Goal: Information Seeking & Learning: Check status

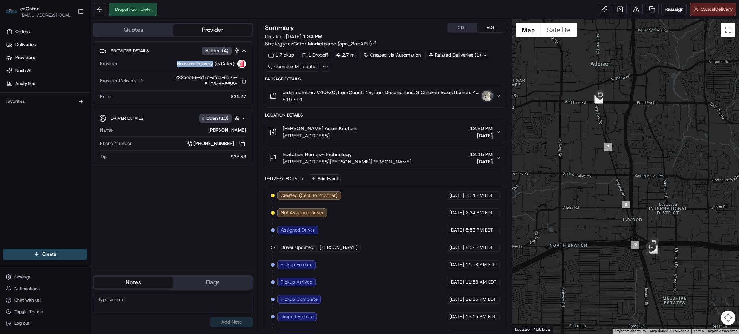
drag, startPoint x: 212, startPoint y: 61, endPoint x: 174, endPoint y: 64, distance: 38.4
click at [174, 64] on div "Houston Delivery (ezCater)" at bounding box center [184, 64] width 126 height 9
copy span "Houston Delivery"
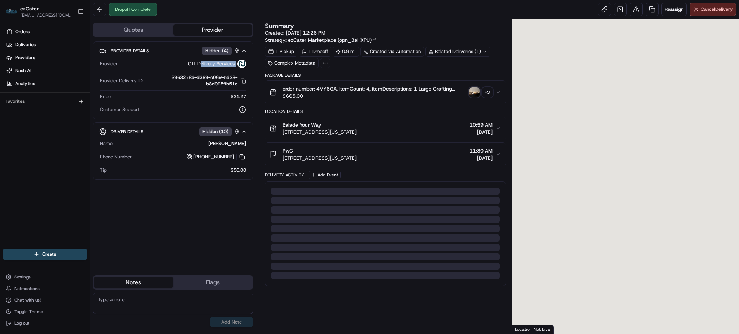
drag, startPoint x: 229, startPoint y: 65, endPoint x: 189, endPoint y: 66, distance: 40.1
click at [188, 66] on div "CJT Delivery Services" at bounding box center [217, 64] width 58 height 9
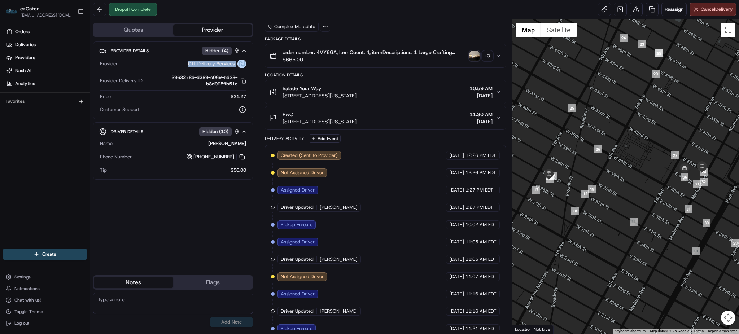
scroll to position [133, 0]
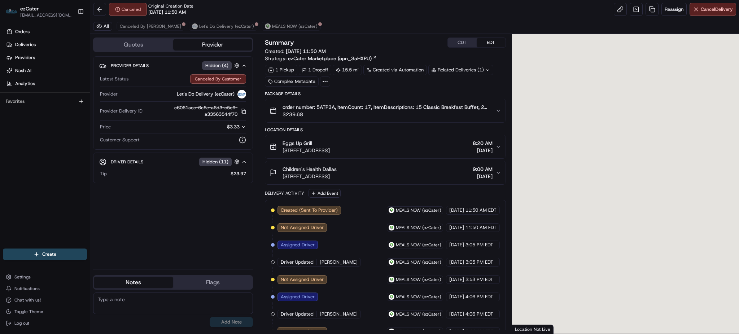
drag, startPoint x: 213, startPoint y: 93, endPoint x: 170, endPoint y: 114, distance: 47.3
click at [174, 92] on div "Let's Do Delivery (ezCater)" at bounding box center [184, 94] width 126 height 9
copy span "Let's Do Delivery"
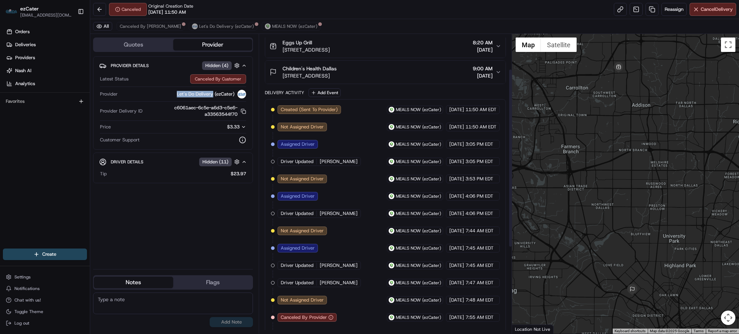
scroll to position [59, 0]
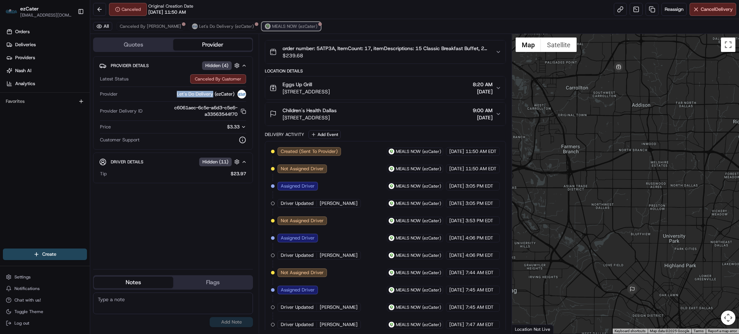
click at [272, 26] on span "MEALS NOW (ezCater)" at bounding box center [294, 26] width 45 height 6
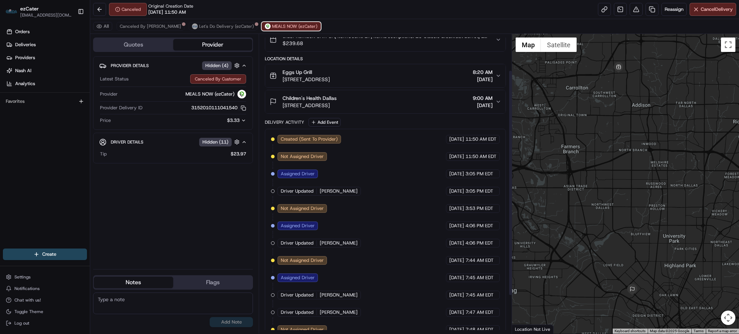
scroll to position [99, 0]
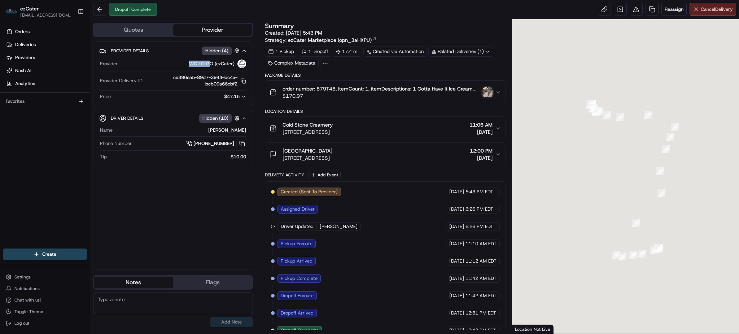
drag, startPoint x: 212, startPoint y: 63, endPoint x: 188, endPoint y: 62, distance: 23.5
click at [188, 62] on div "WC TO GO (ezCater)" at bounding box center [184, 64] width 126 height 9
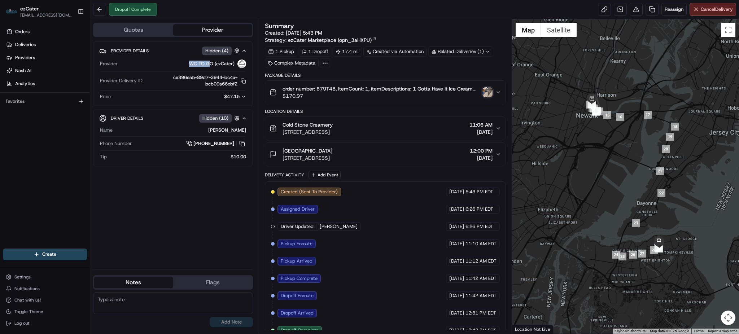
scroll to position [11, 0]
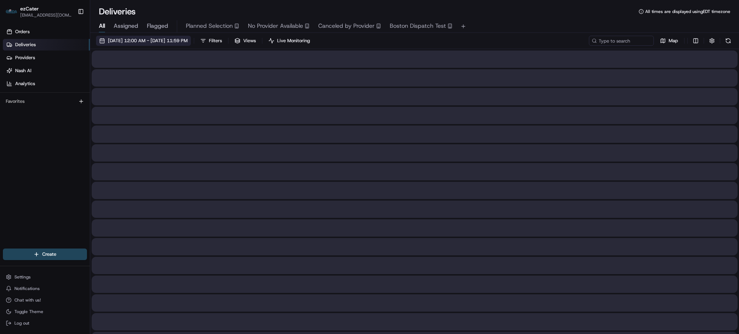
click at [188, 40] on span "[DATE] 12:00 AM - [DATE] 11:59 PM" at bounding box center [148, 41] width 80 height 6
click at [188, 39] on span "[DATE] 12:00 AM - [DATE] 11:59 PM" at bounding box center [148, 41] width 80 height 6
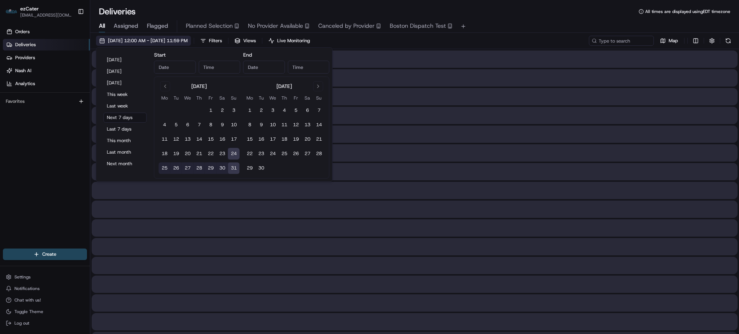
click at [188, 39] on span "[DATE] 12:00 AM - [DATE] 11:59 PM" at bounding box center [148, 41] width 80 height 6
type input "[DATE]"
type input "12:00 AM"
type input "[DATE]"
type input "11:59 PM"
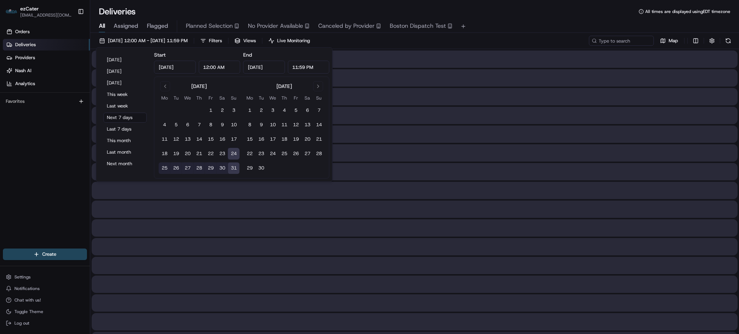
click at [208, 106] on button "1" at bounding box center [211, 111] width 12 height 12
click at [210, 112] on button "1" at bounding box center [211, 111] width 12 height 12
type input "Aug 1, 2025"
click at [234, 156] on button "24" at bounding box center [234, 154] width 12 height 12
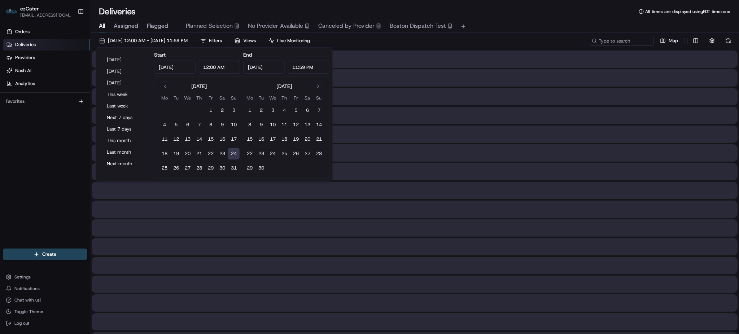
type input "Aug 24, 2025"
click at [211, 110] on button "1" at bounding box center [211, 111] width 12 height 12
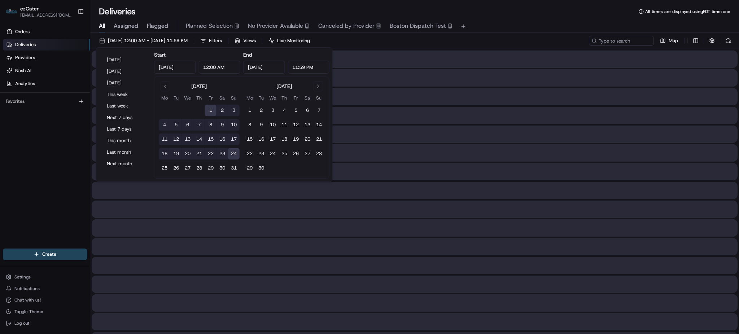
type input "Aug 1, 2025"
click at [414, 48] on div "08/01/2025 12:00 AM - 08/24/2025 11:59 PM Filters Views Live Monitoring Map" at bounding box center [414, 42] width 649 height 13
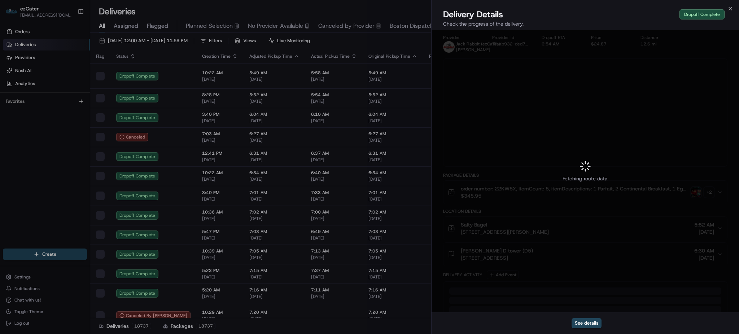
click at [401, 32] on button "Boston Dispatch Test" at bounding box center [421, 26] width 63 height 12
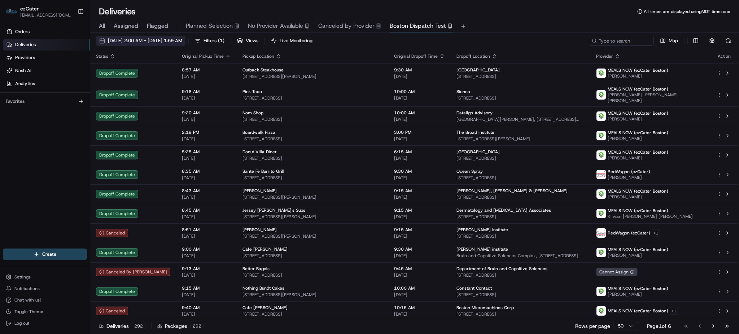
click at [175, 38] on span "07/28/2025 2:00 AM - 09/01/2025 1:59 AM" at bounding box center [145, 41] width 74 height 6
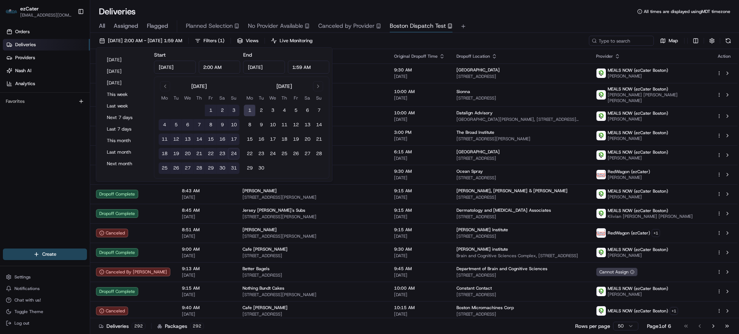
click at [383, 40] on div "07/28/2025 2:00 AM - 09/01/2025 1:59 AM Filters ( 1 ) Views Live Monitoring Map" at bounding box center [414, 42] width 649 height 13
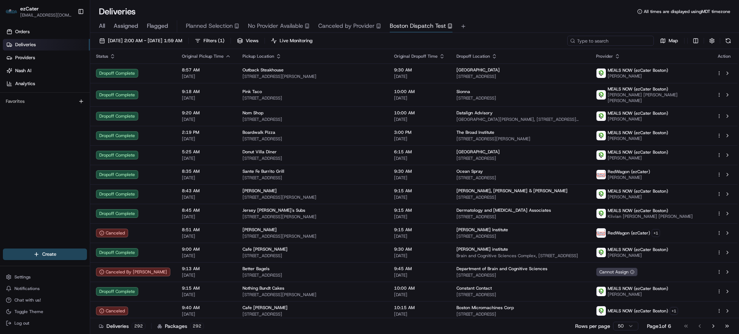
click at [613, 38] on input at bounding box center [610, 41] width 87 height 10
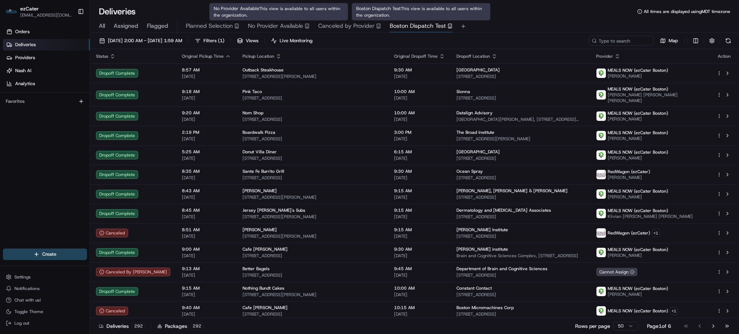
click at [102, 25] on span "All" at bounding box center [102, 26] width 6 height 9
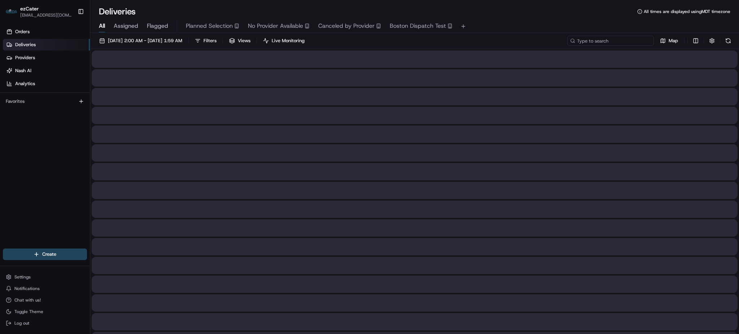
click at [607, 38] on input at bounding box center [610, 41] width 87 height 10
paste input "ZMW1Z6"
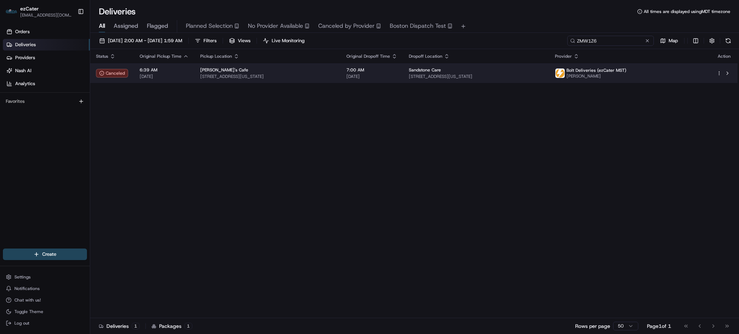
type input "ZMW1Z6"
click at [335, 80] on td "Mimi's Cafe 7133 N Academy Blvd, Colorado Springs, CO 80920, USA" at bounding box center [268, 73] width 146 height 19
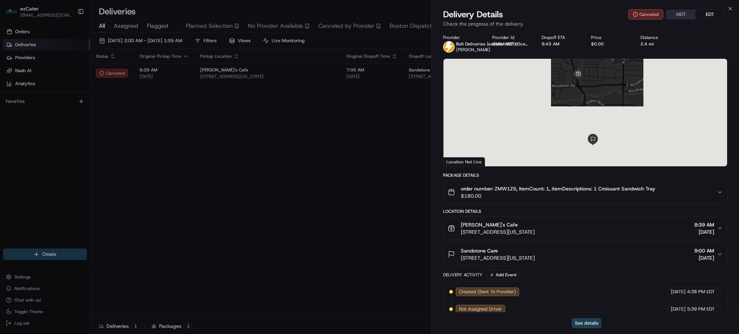
click at [586, 323] on button "See details" at bounding box center [587, 323] width 30 height 10
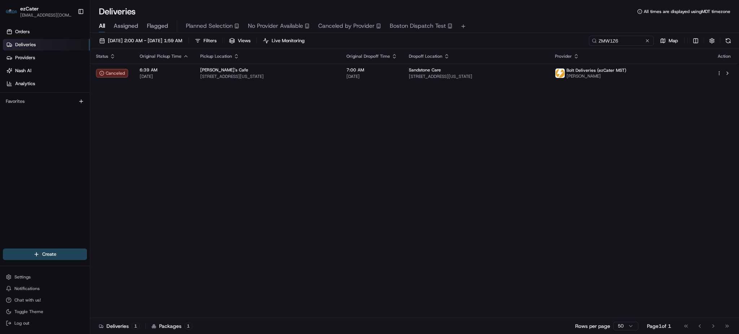
click at [648, 40] on button at bounding box center [647, 40] width 7 height 7
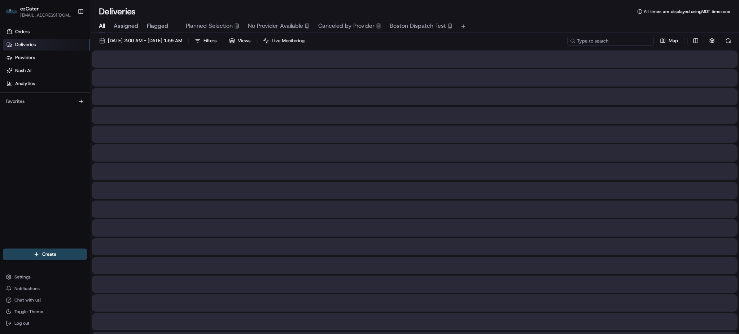
click at [635, 41] on input at bounding box center [610, 41] width 87 height 10
paste input "CRFYUH"
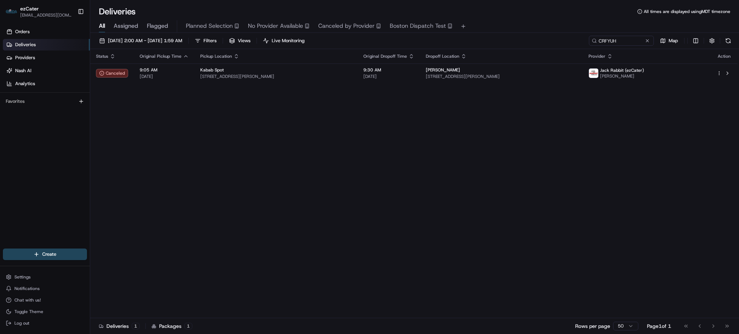
click at [340, 85] on div "Status Original Pickup Time Pickup Location Original Dropoff Time Dropoff Locat…" at bounding box center [414, 183] width 648 height 269
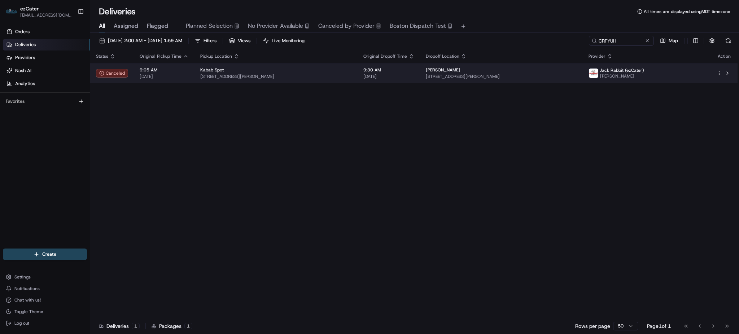
click at [339, 75] on span "4805 S Cleveland Ave, Fort Myers, FL 33907, USA" at bounding box center [276, 77] width 152 height 6
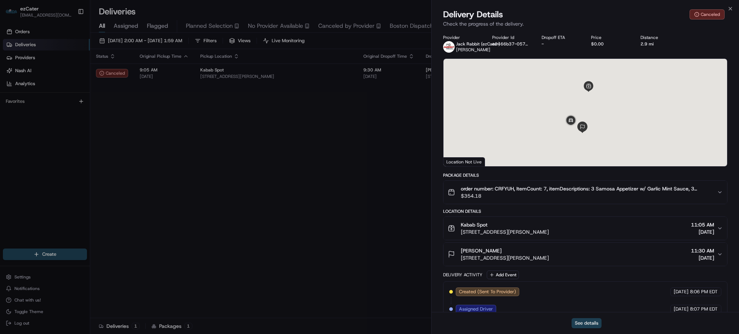
click at [584, 322] on button "See details" at bounding box center [587, 323] width 30 height 10
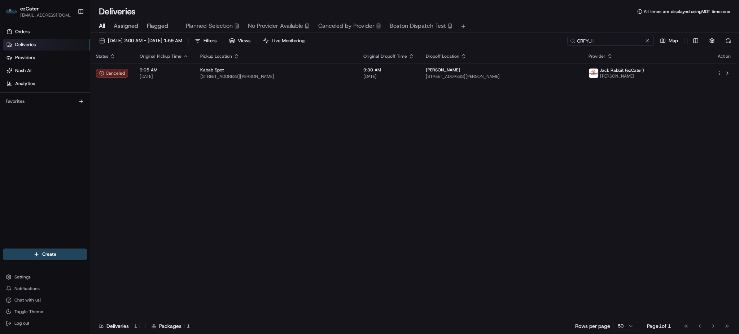
drag, startPoint x: 618, startPoint y: 40, endPoint x: 538, endPoint y: 39, distance: 79.8
click at [539, 40] on div "07/28/2025 2:00 AM - 09/01/2025 1:59 AM Filters Views Live Monitoring CRFYUH Map" at bounding box center [414, 42] width 649 height 13
paste input "FZ3T97"
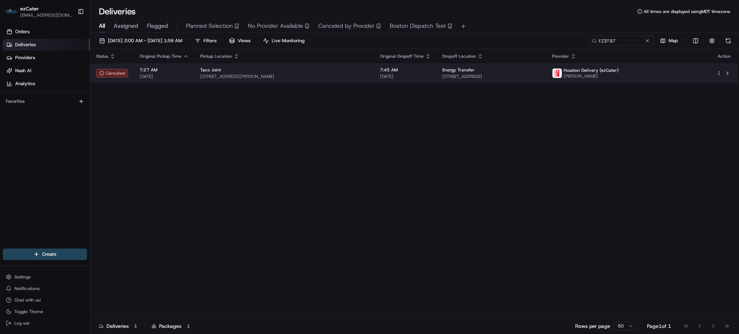
click at [314, 72] on div "Taco Joint" at bounding box center [284, 70] width 168 height 6
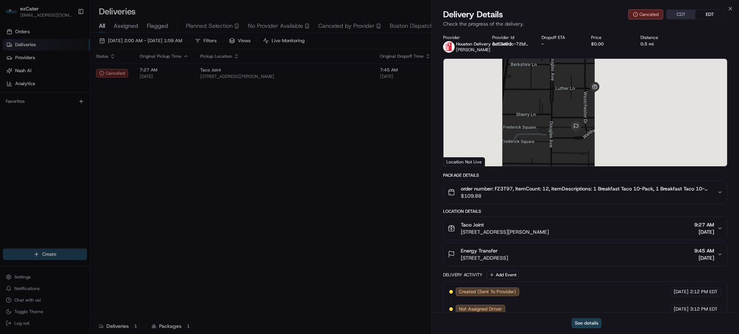
click at [577, 326] on button "See details" at bounding box center [587, 323] width 30 height 10
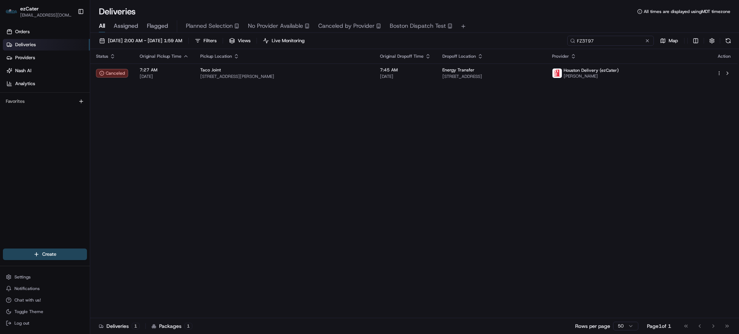
drag, startPoint x: 534, startPoint y: 45, endPoint x: 431, endPoint y: 47, distance: 102.9
click at [435, 47] on div "07/28/2025 2:00 AM - 09/01/2025 1:59 AM Filters Views Live Monitoring FZ3T97 Map" at bounding box center [414, 42] width 649 height 13
paste input "RVX4PQ"
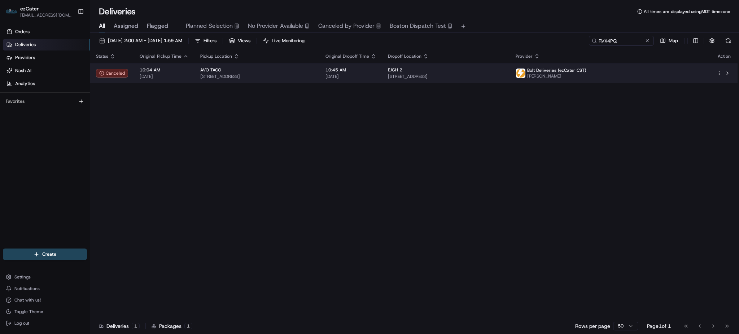
click at [314, 75] on span "4124 Tchoupitoulas St, New Orleans, LA 70115, USA" at bounding box center [257, 77] width 114 height 6
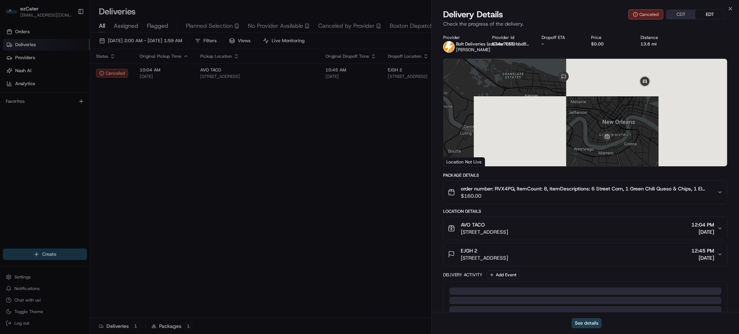
click at [582, 328] on button "See details" at bounding box center [587, 323] width 30 height 10
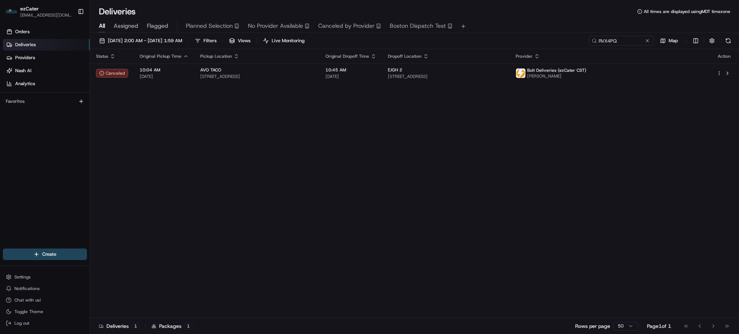
click at [295, 216] on div "Status Original Pickup Time Pickup Location Original Dropoff Time Dropoff Locat…" at bounding box center [414, 183] width 648 height 269
drag, startPoint x: 617, startPoint y: 40, endPoint x: 539, endPoint y: 37, distance: 78.0
click at [542, 39] on div "07/28/2025 2:00 AM - 09/01/2025 1:59 AM Filters Views Live Monitoring RVX4PQ Map" at bounding box center [414, 42] width 649 height 13
paste input "56Q-UAC"
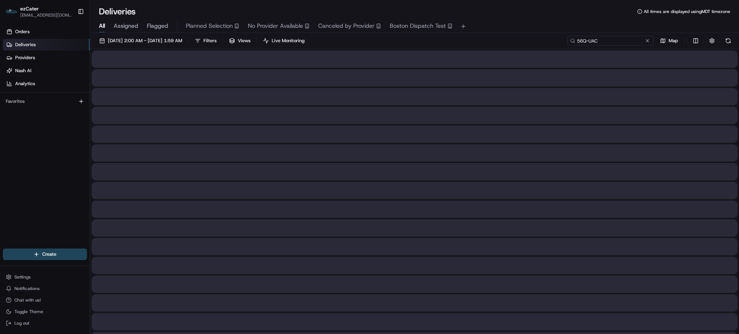
type input "56Q-UAC"
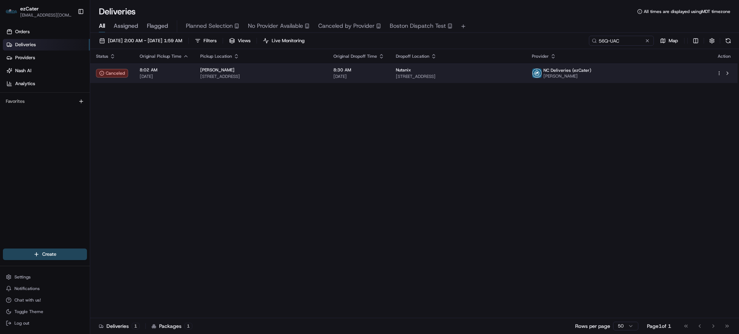
click at [322, 71] on div "[PERSON_NAME]" at bounding box center [261, 70] width 122 height 6
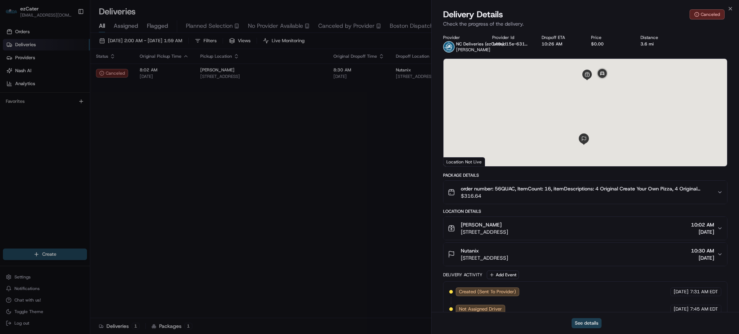
click at [593, 325] on button "See details" at bounding box center [587, 323] width 30 height 10
